Goal: Navigation & Orientation: Understand site structure

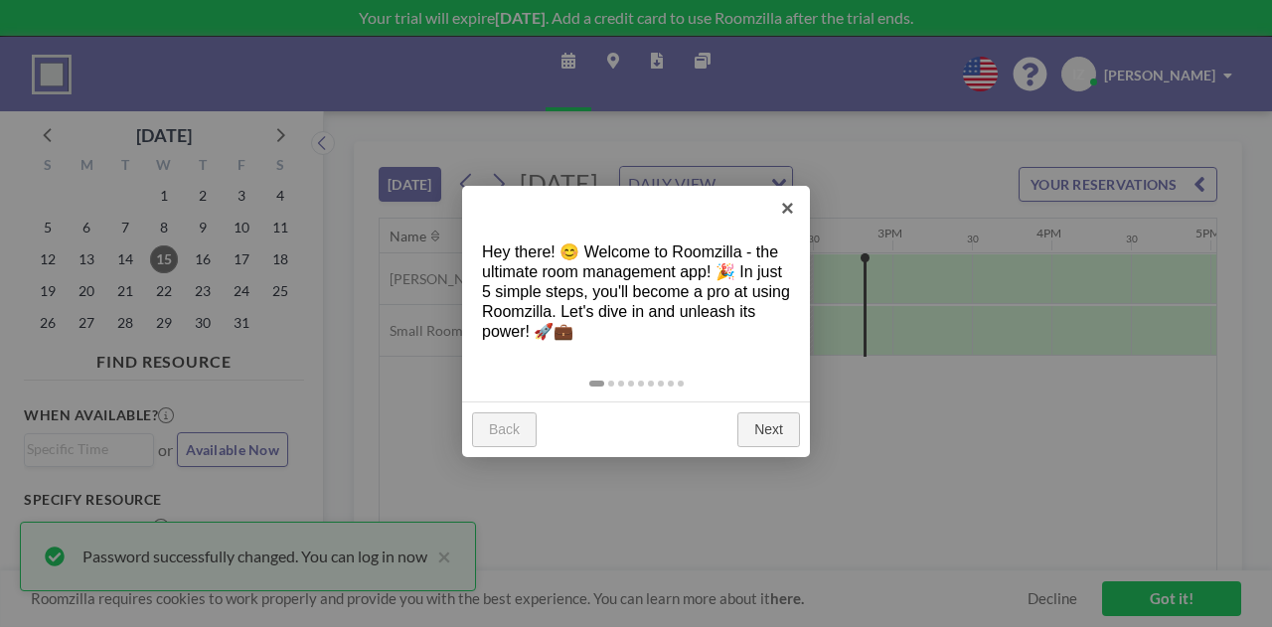
scroll to position [0, 2226]
click at [756, 422] on link "Next" at bounding box center [768, 430] width 63 height 36
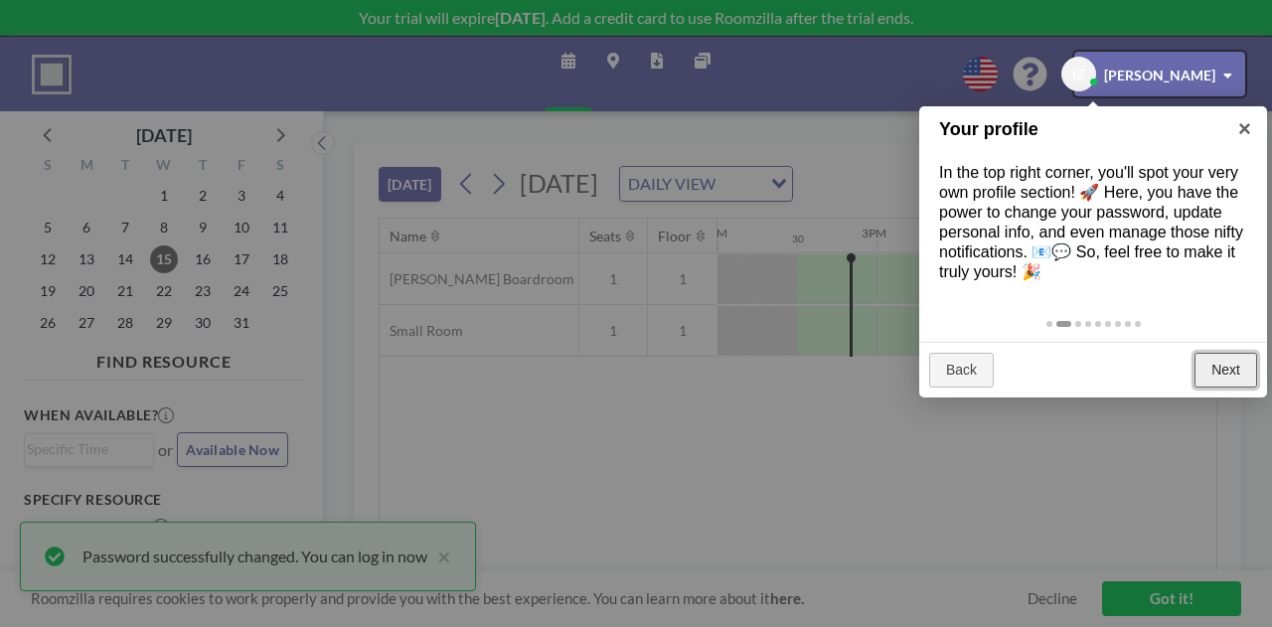
click at [1217, 372] on link "Next" at bounding box center [1225, 371] width 63 height 36
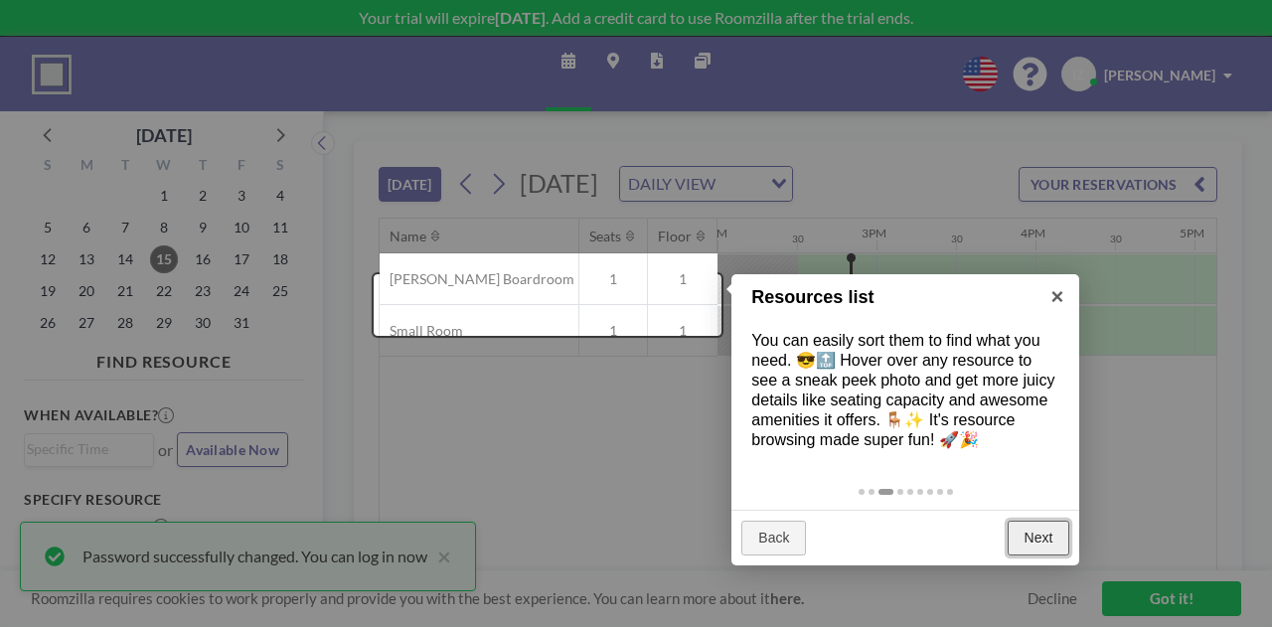
click at [1060, 535] on link "Next" at bounding box center [1039, 539] width 63 height 36
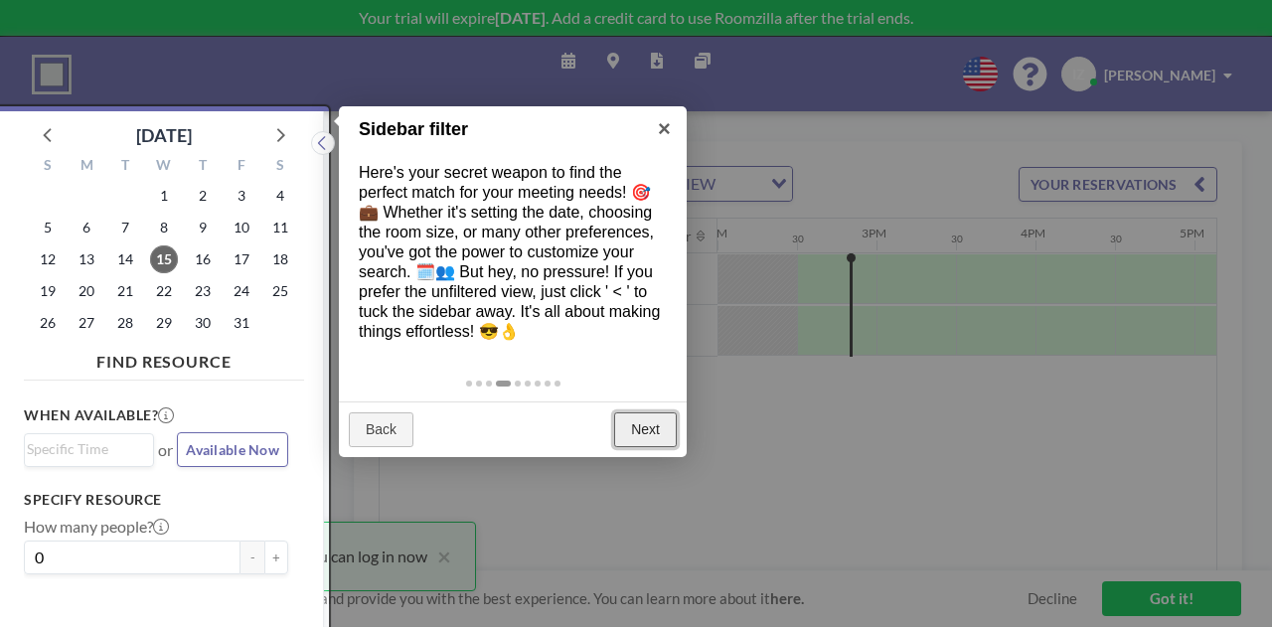
scroll to position [5, 0]
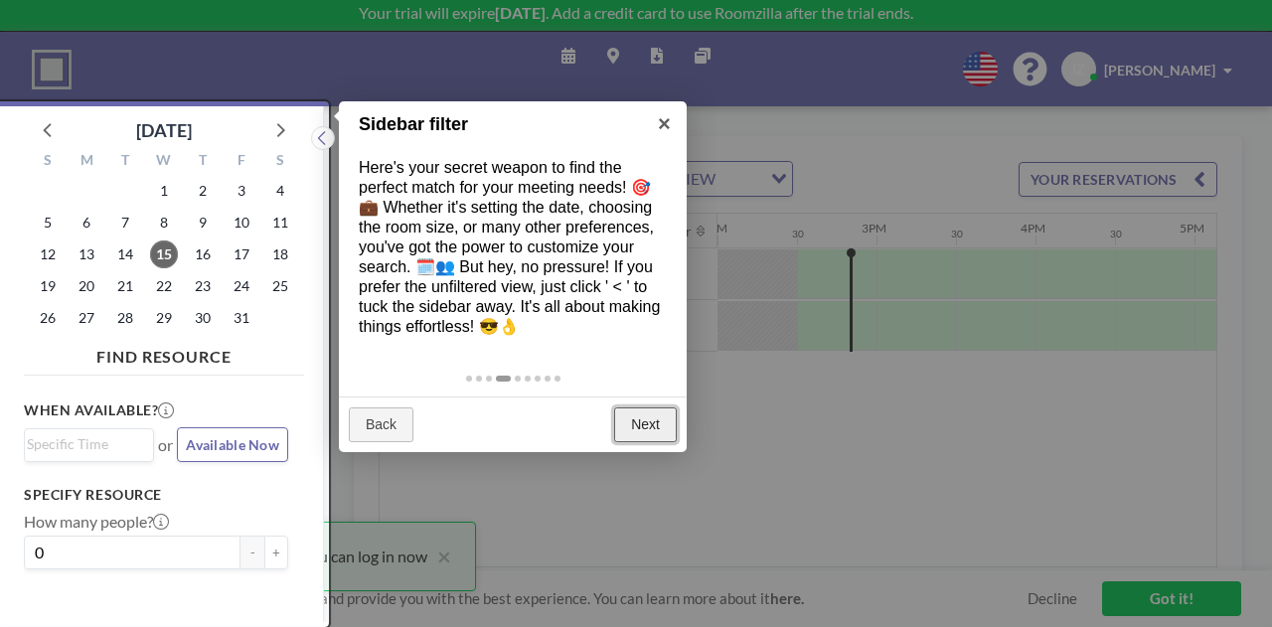
click at [660, 419] on link "Next" at bounding box center [645, 425] width 63 height 36
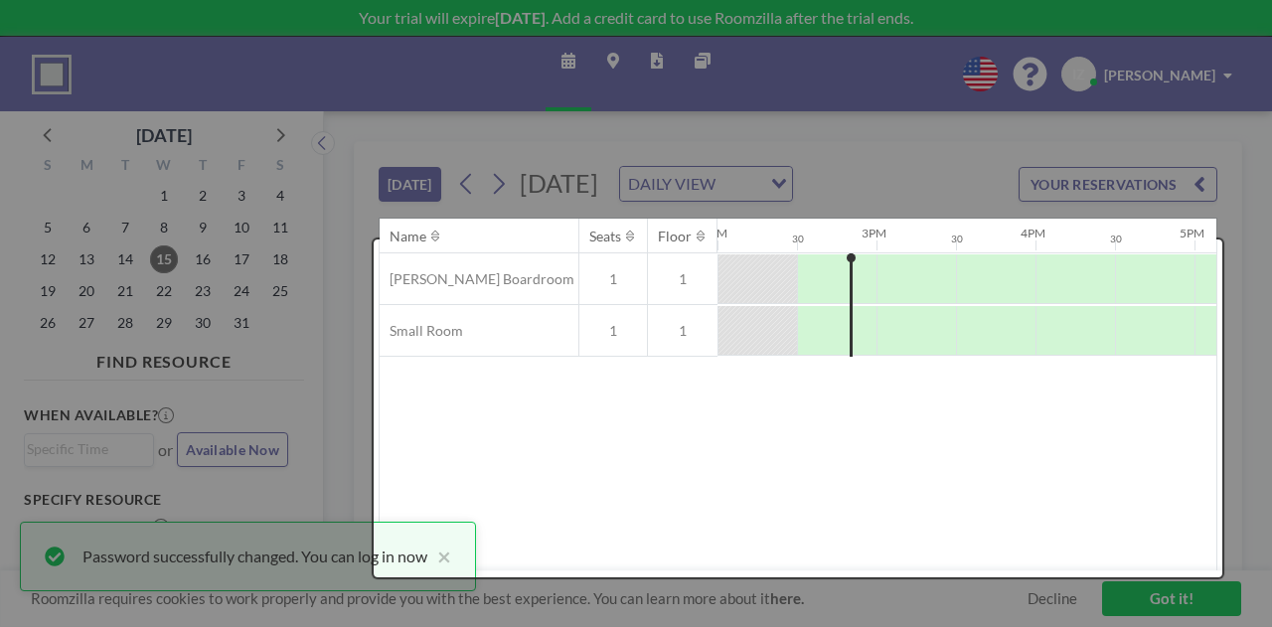
scroll to position [0, 0]
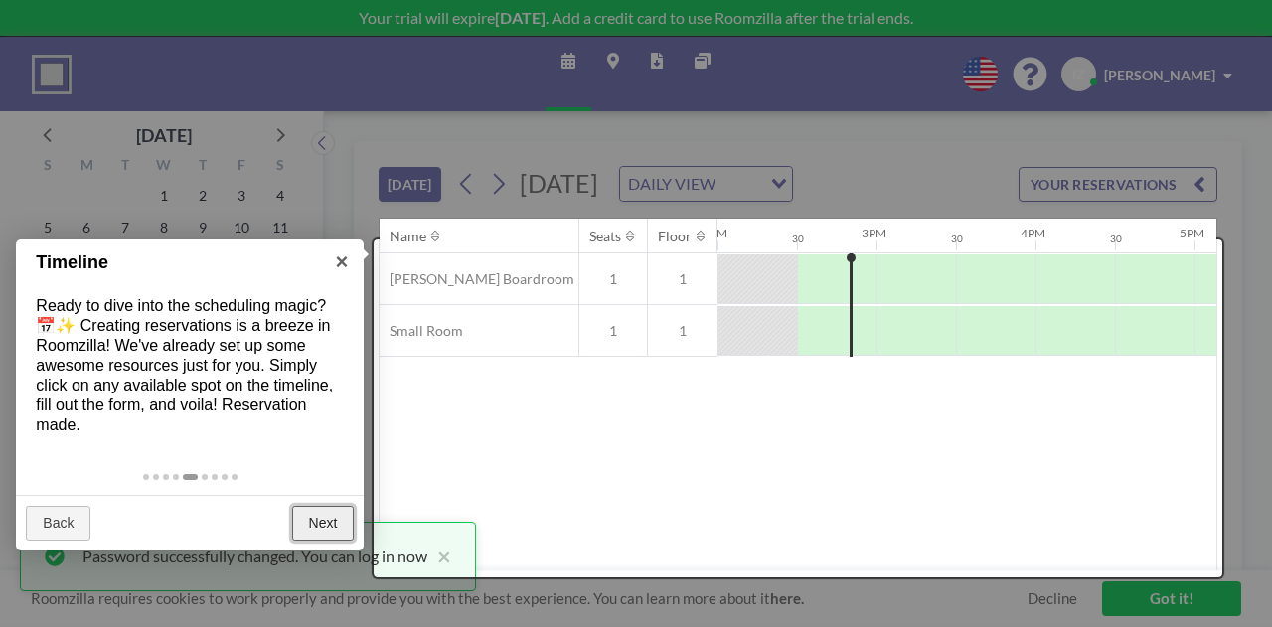
click at [338, 528] on link "Next" at bounding box center [323, 524] width 63 height 36
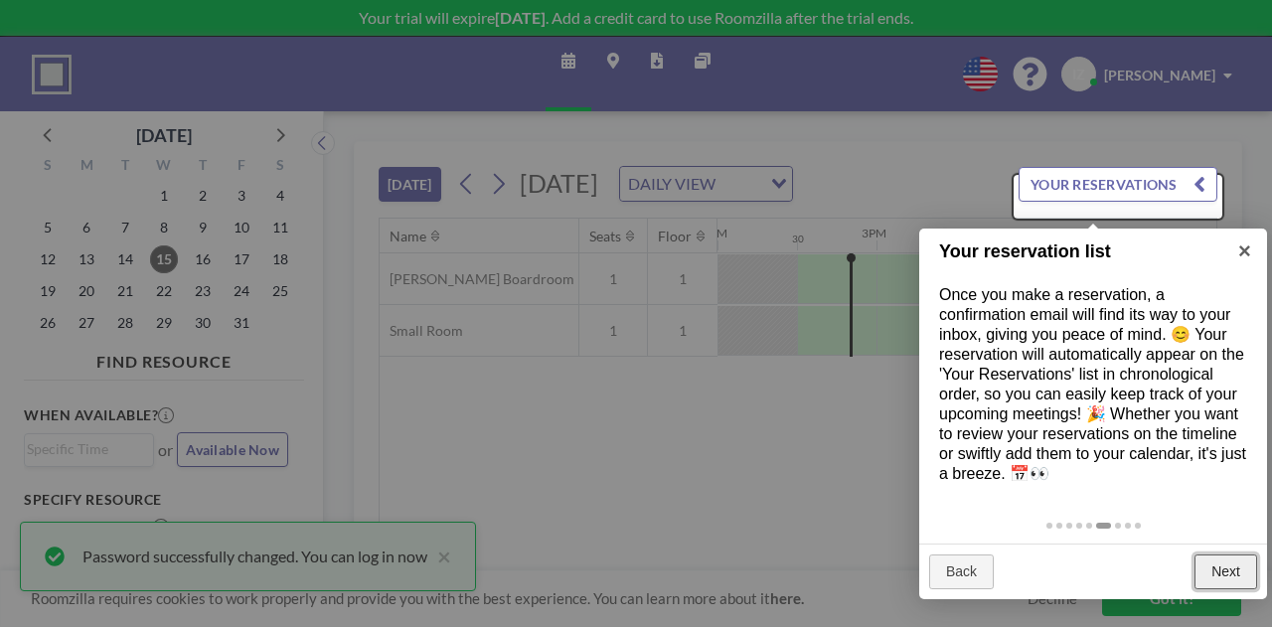
click at [1228, 560] on link "Next" at bounding box center [1225, 572] width 63 height 36
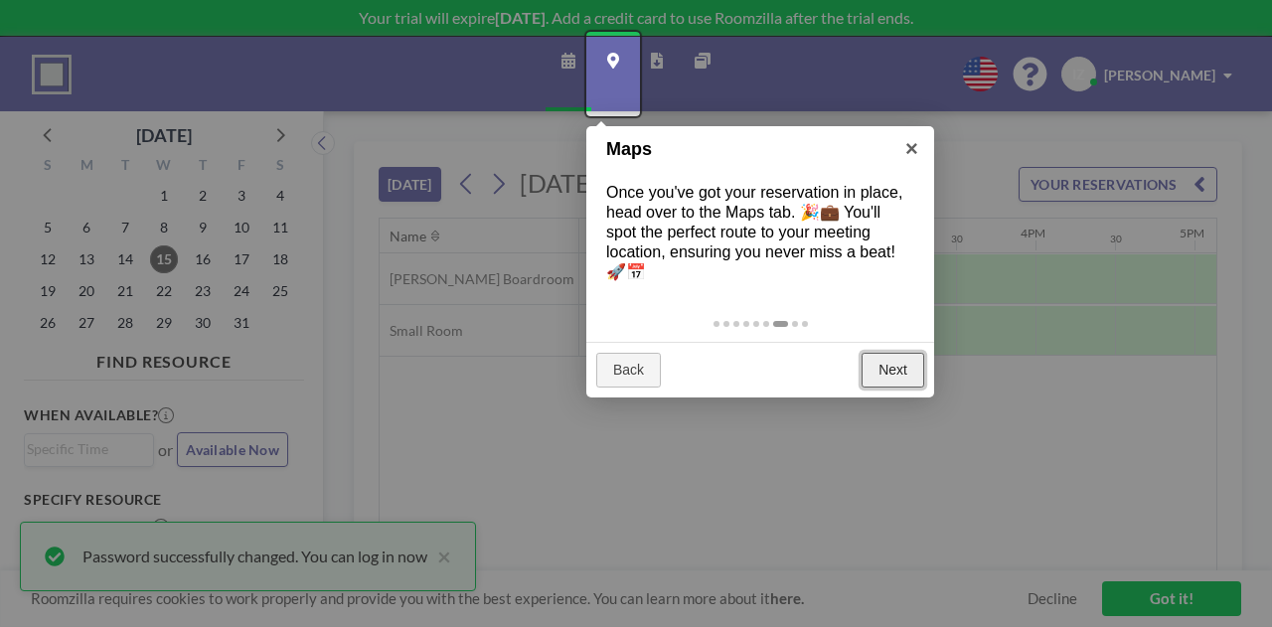
click at [885, 377] on link "Next" at bounding box center [892, 371] width 63 height 36
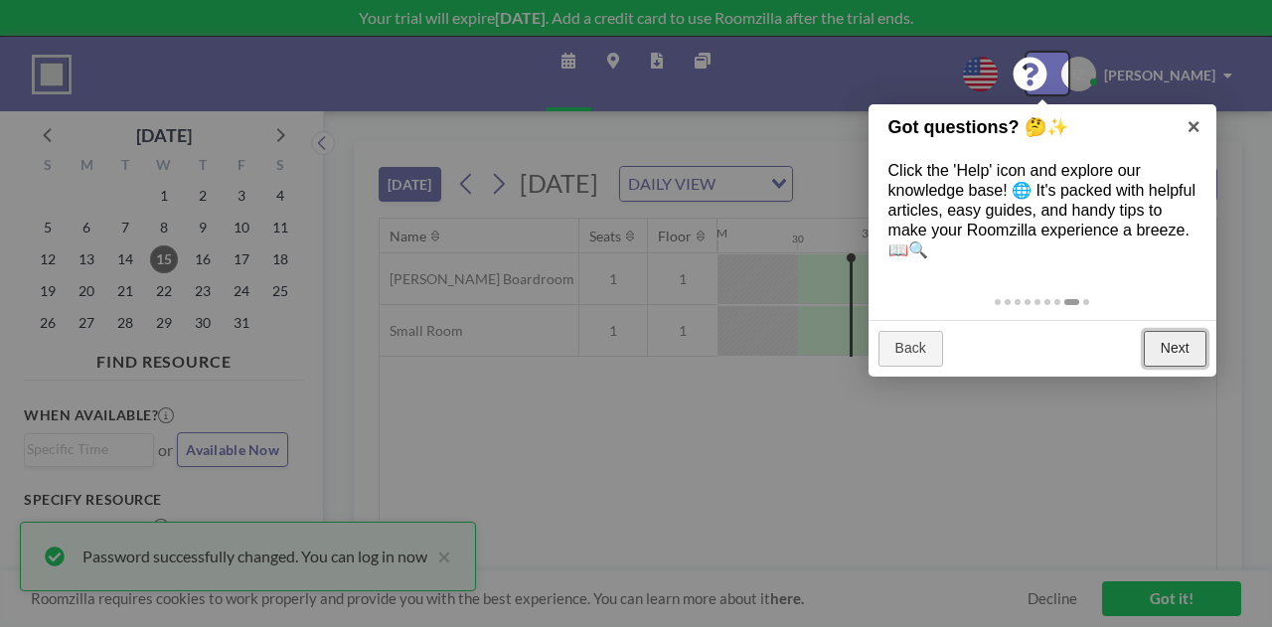
click at [1176, 337] on link "Next" at bounding box center [1175, 349] width 63 height 36
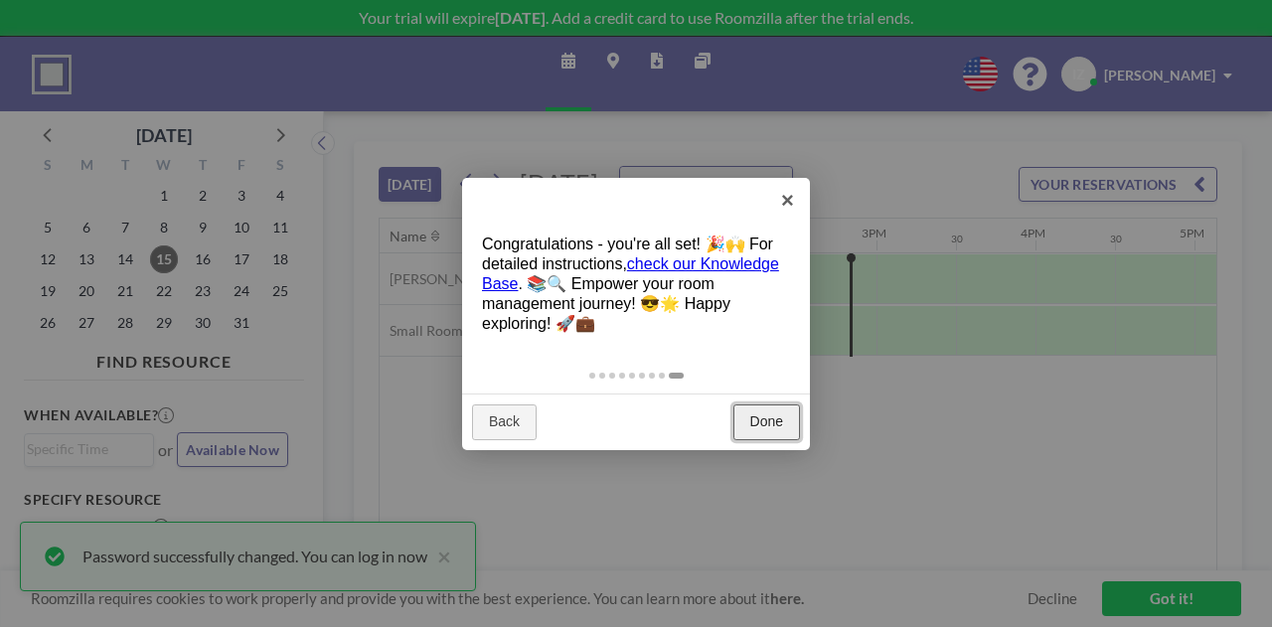
click at [758, 421] on link "Done" at bounding box center [766, 422] width 67 height 36
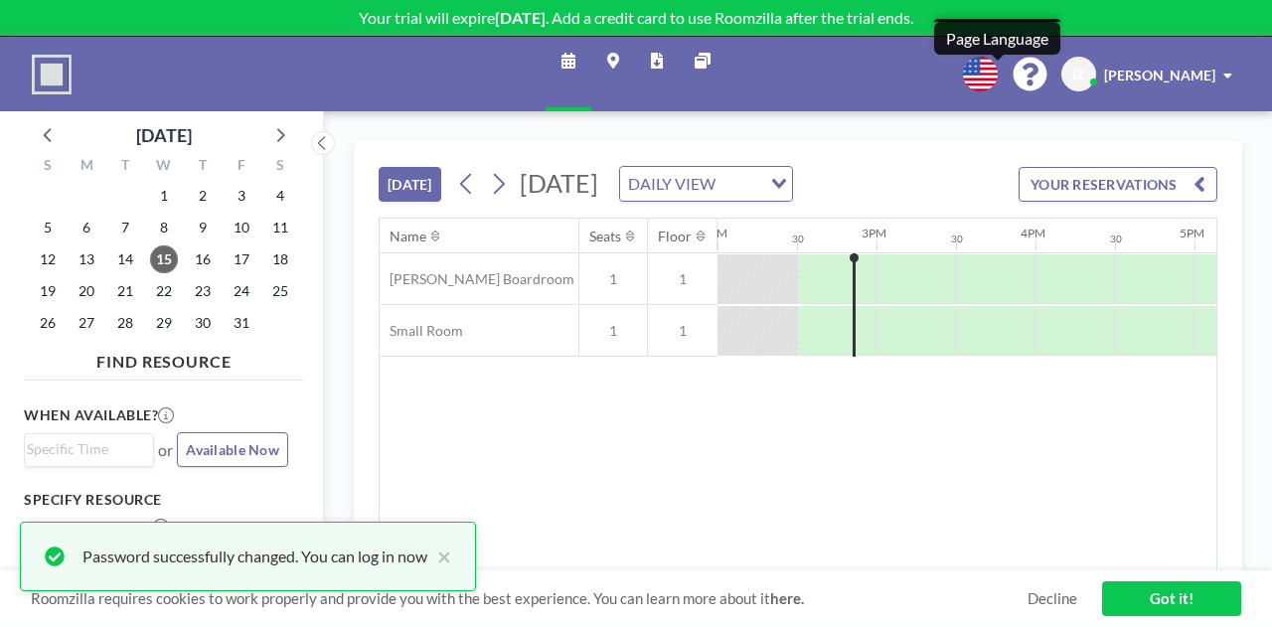
click at [998, 57] on div at bounding box center [980, 74] width 35 height 35
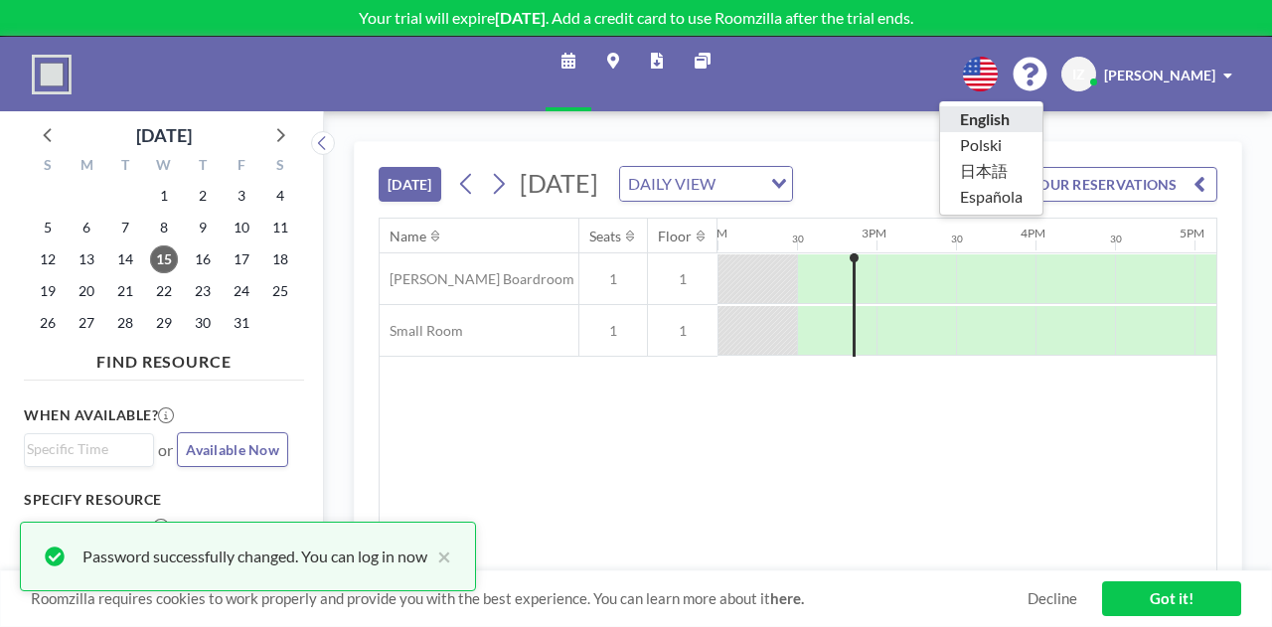
click at [1011, 120] on li "English" at bounding box center [991, 119] width 102 height 26
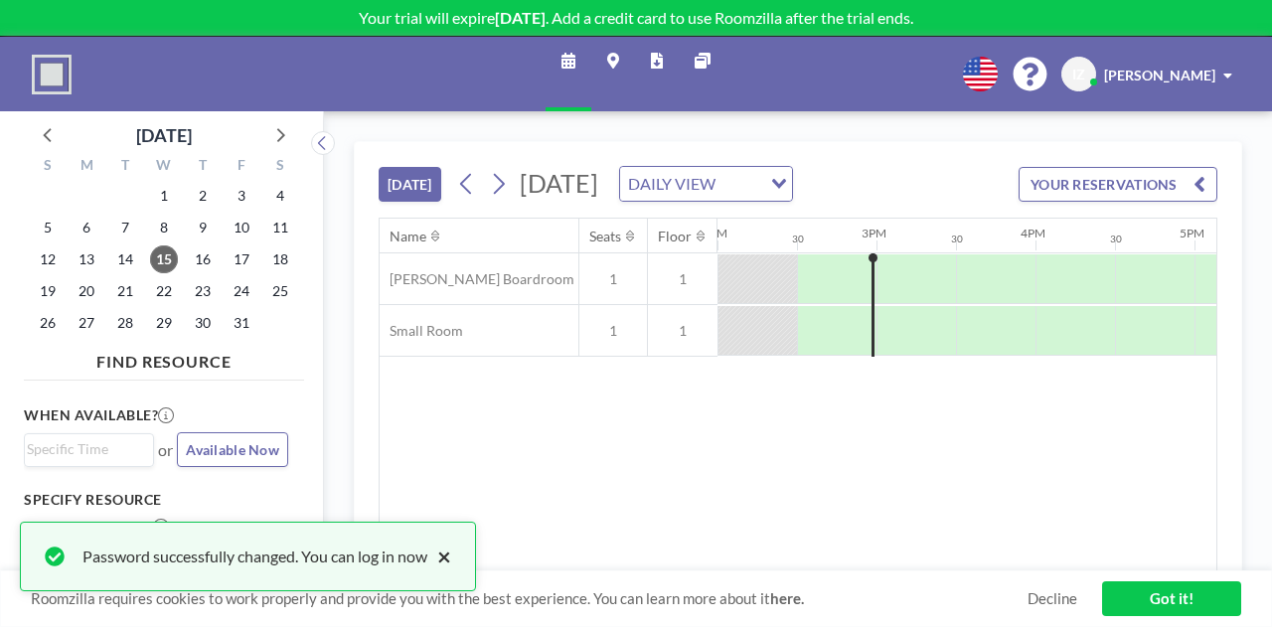
click at [448, 561] on button "×" at bounding box center [439, 556] width 24 height 24
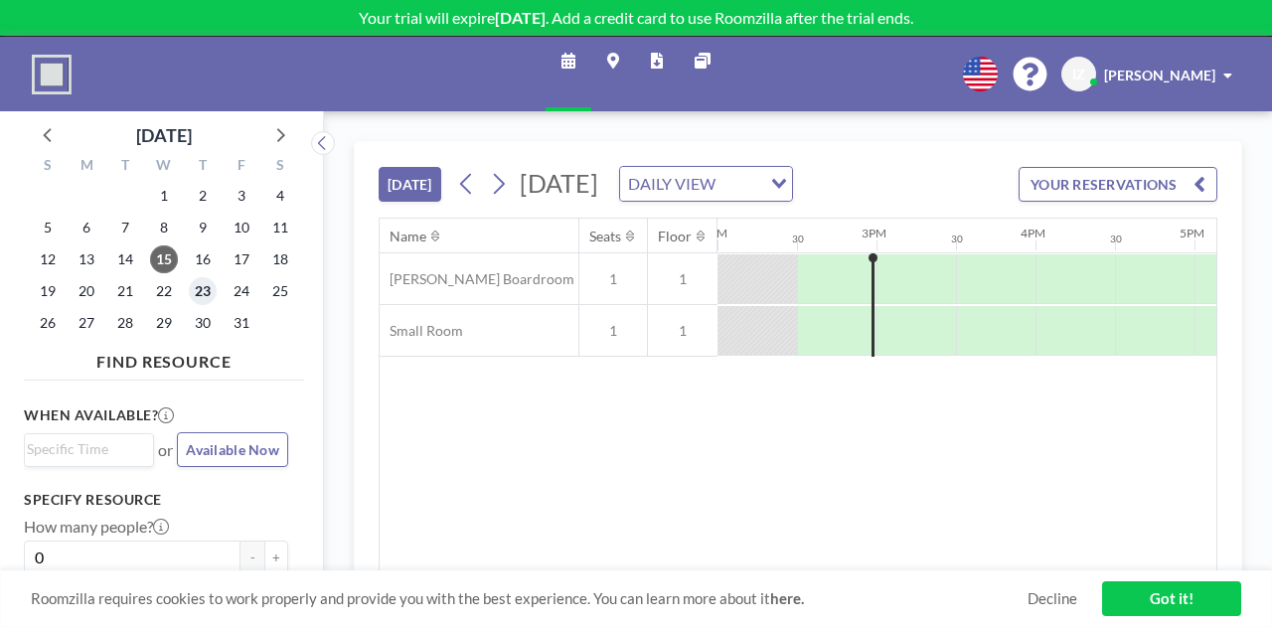
click at [204, 278] on span "23" at bounding box center [203, 291] width 28 height 28
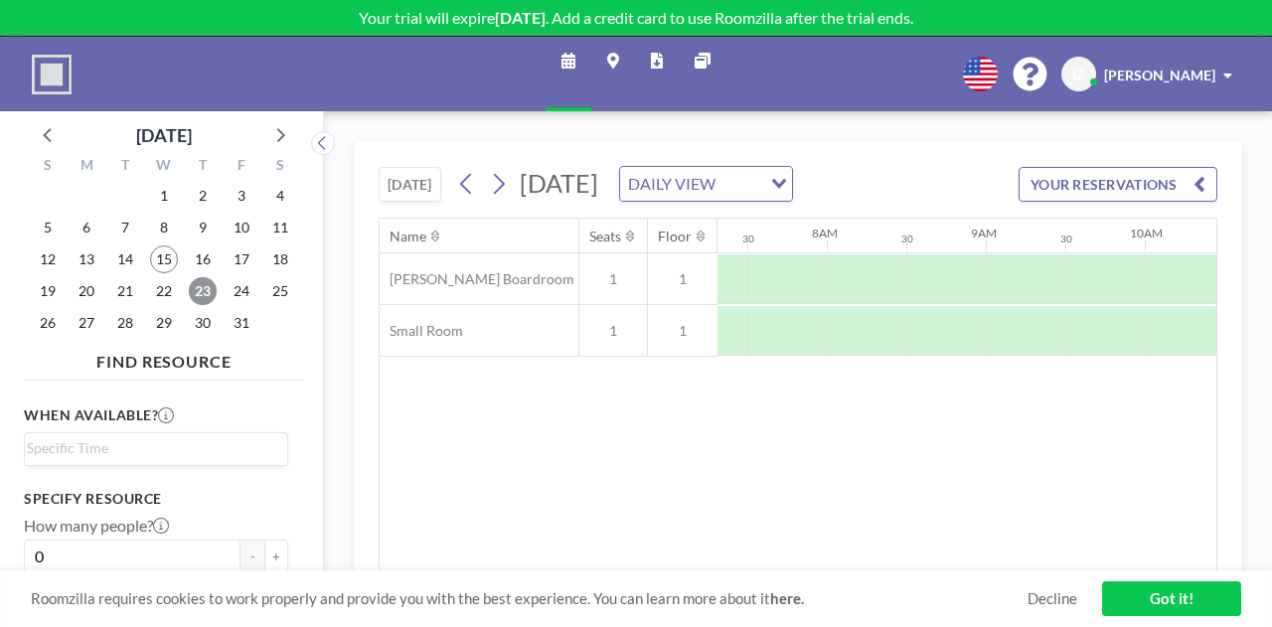
scroll to position [0, 1192]
